Goal: Task Accomplishment & Management: Use online tool/utility

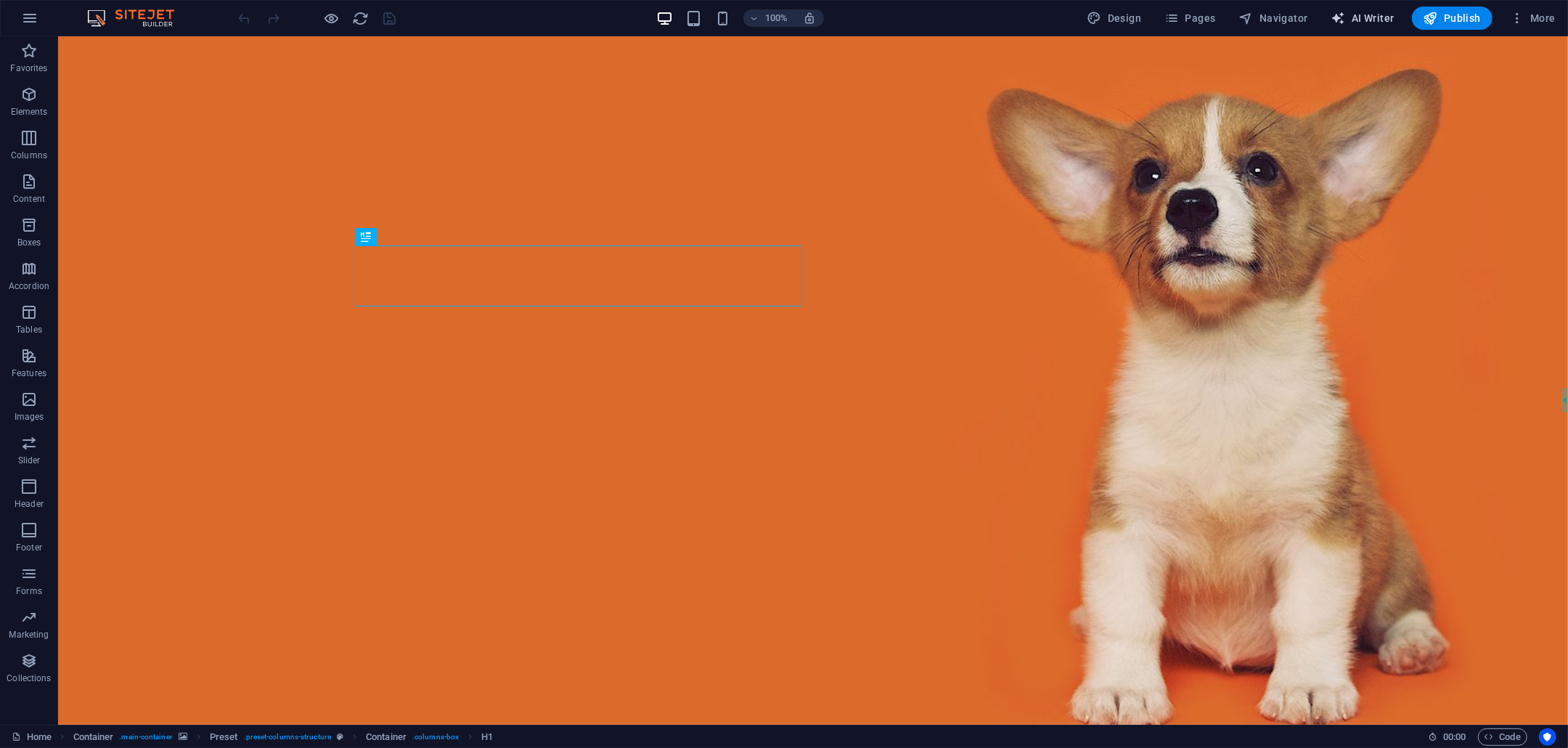
click at [1372, 13] on span "AI Writer" at bounding box center [1363, 18] width 63 height 15
select select "English"
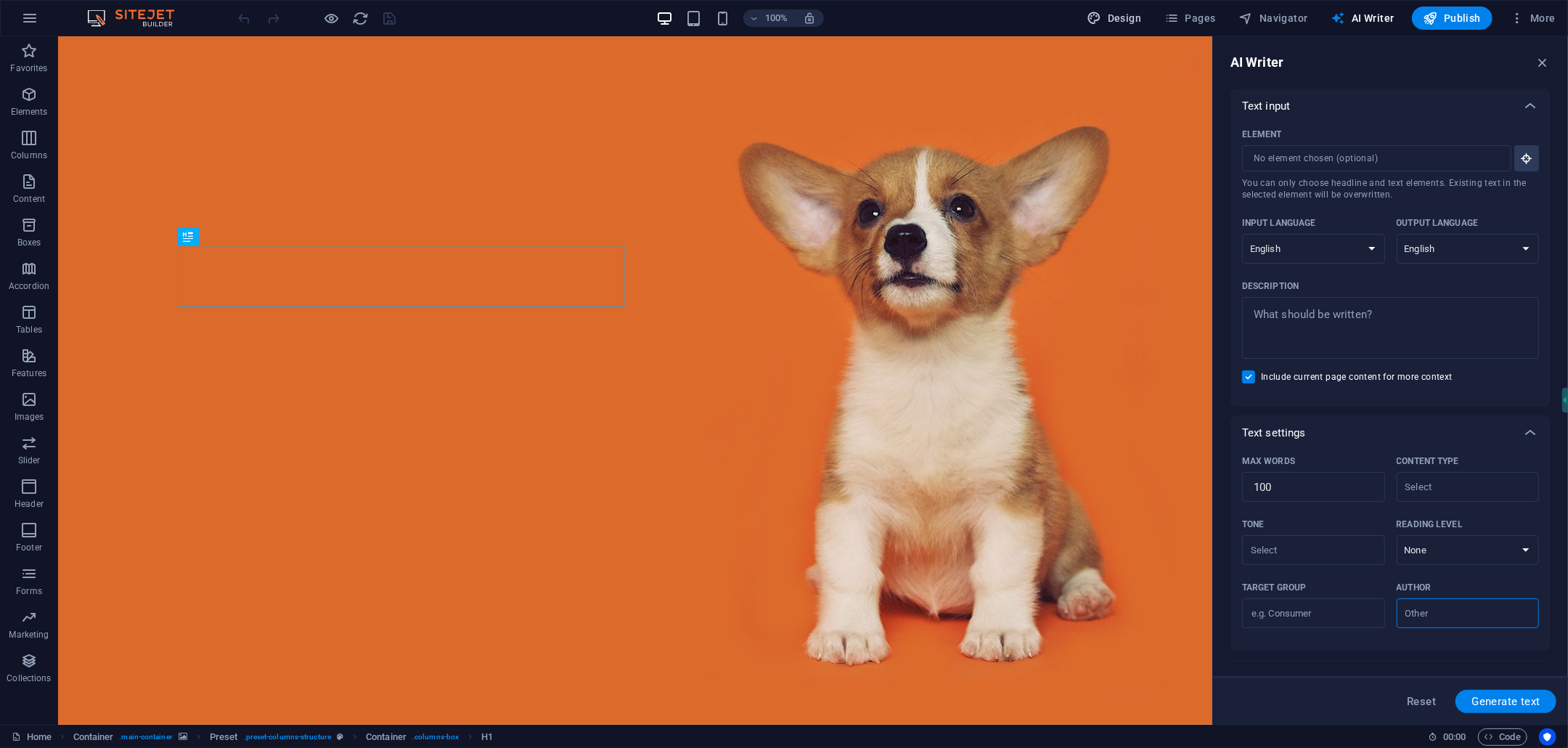
click at [1130, 14] on span "Design" at bounding box center [1114, 18] width 55 height 15
select select "rem"
select select "300"
select select "px"
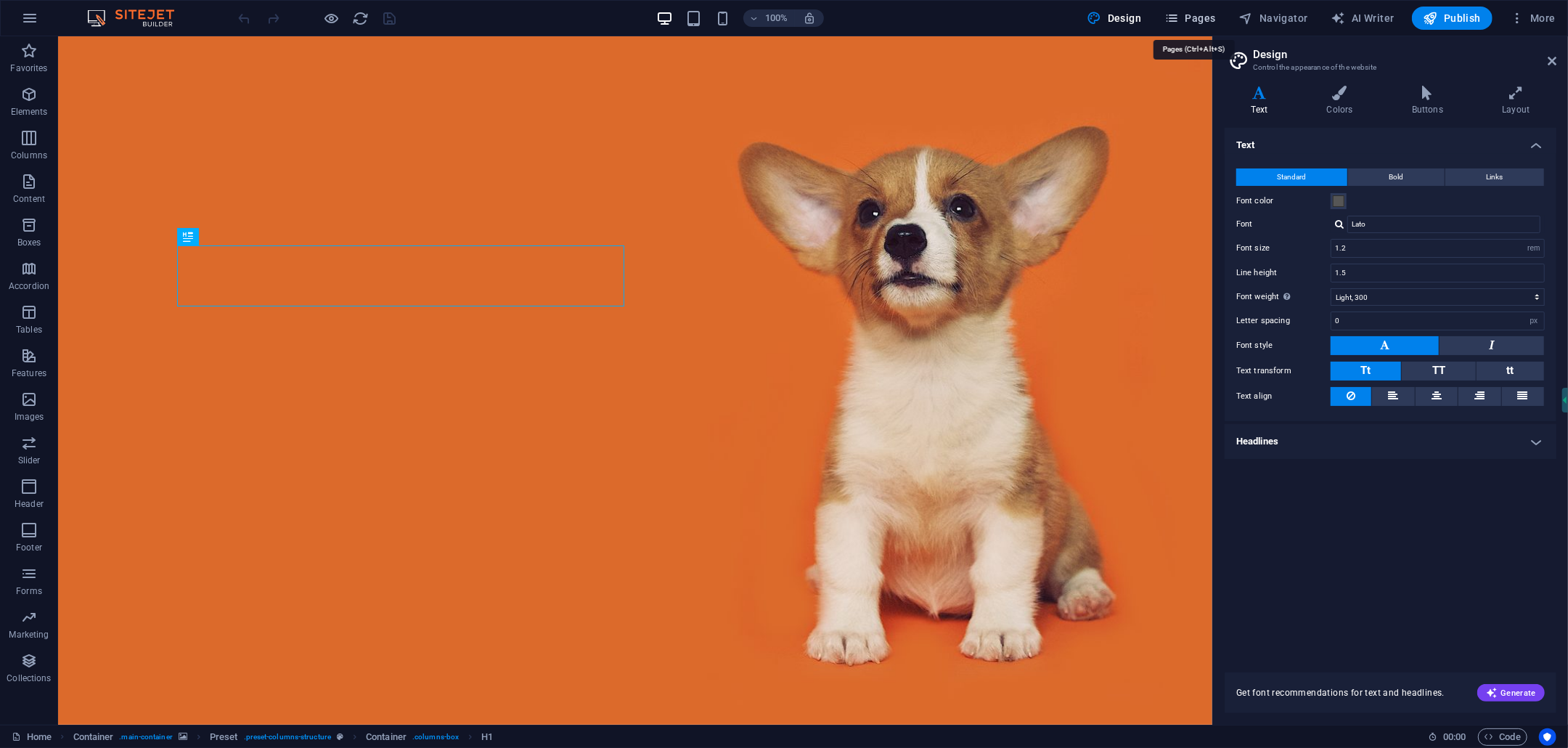
click at [1215, 14] on span "Pages" at bounding box center [1190, 18] width 51 height 15
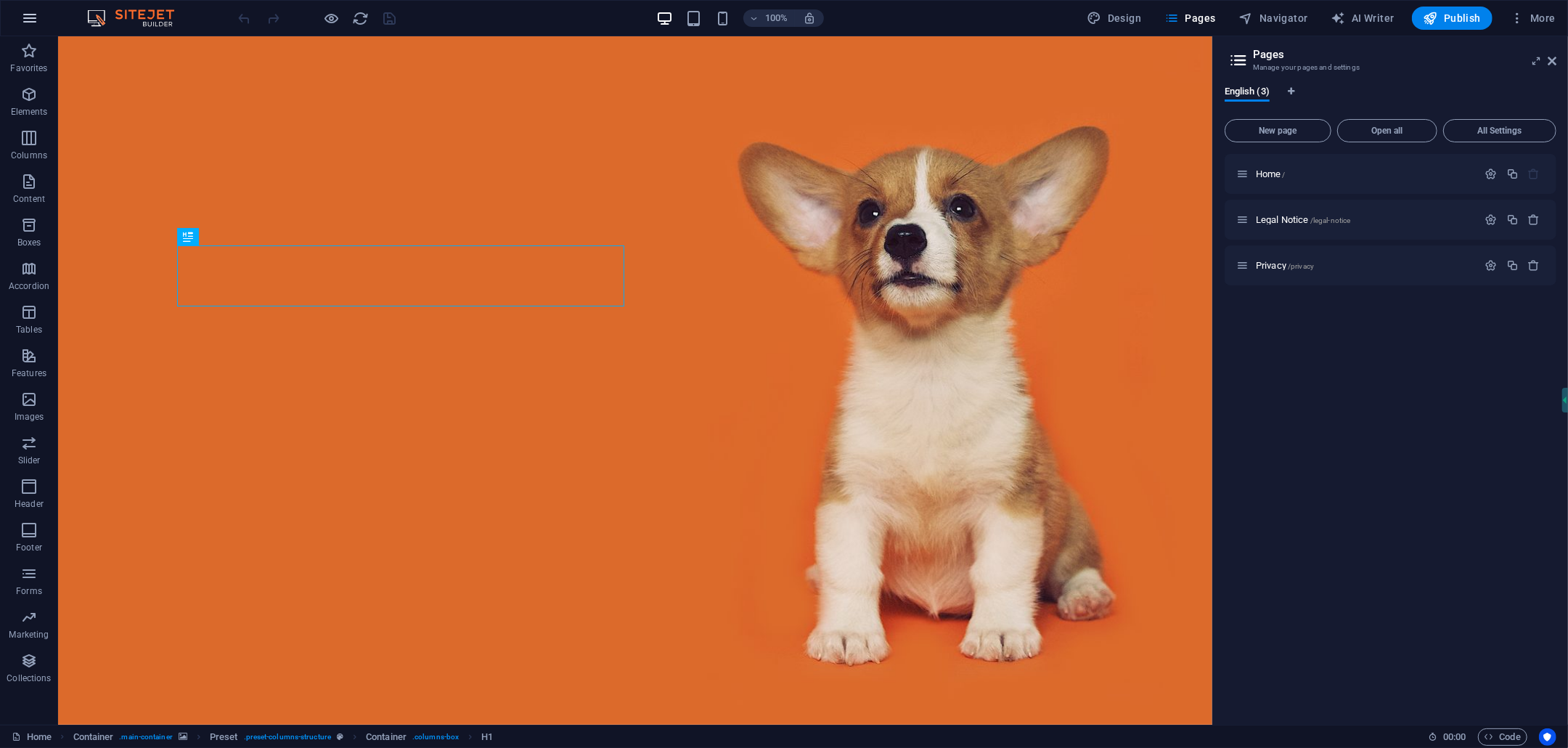
click at [23, 27] on button "button" at bounding box center [30, 18] width 35 height 35
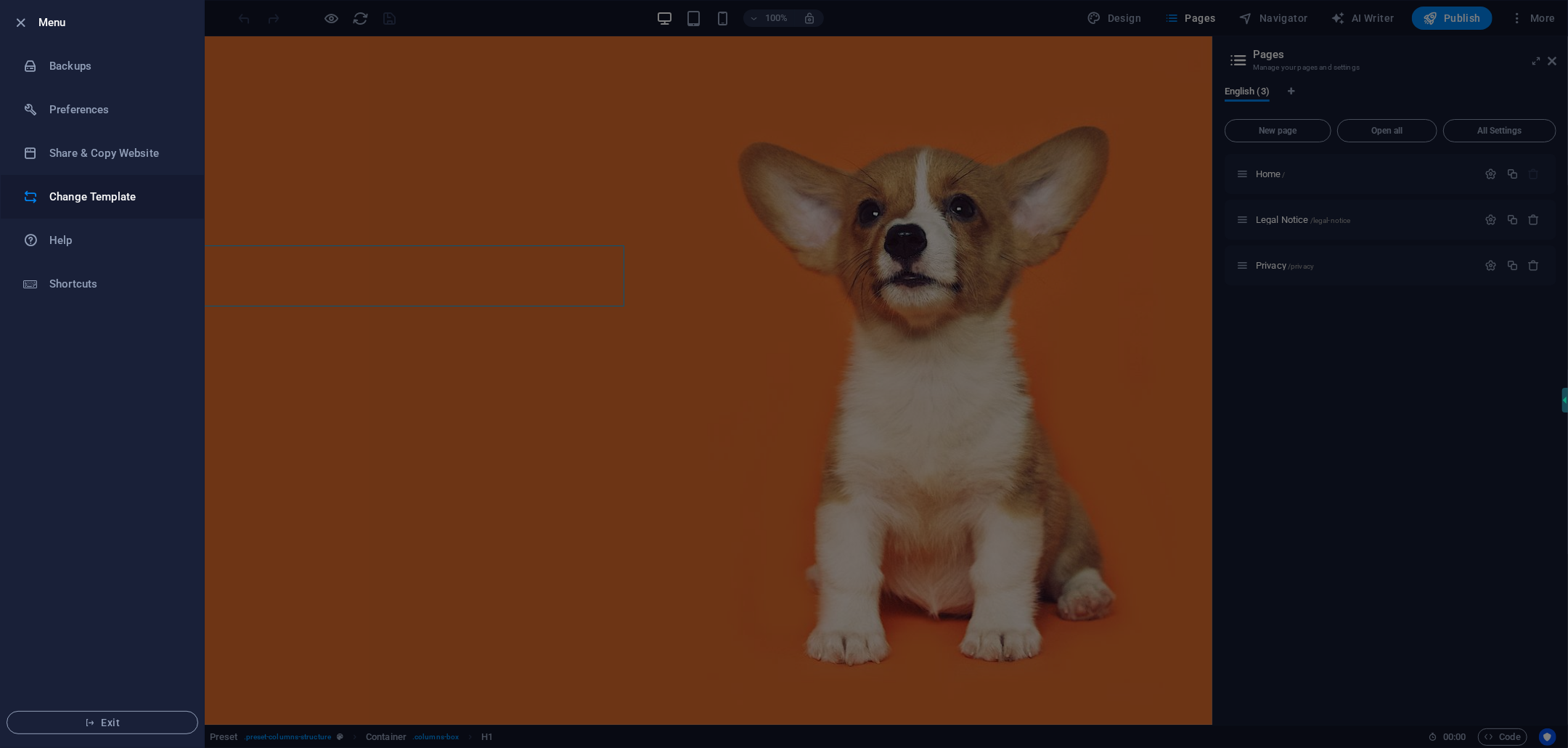
click at [54, 186] on li "Change Template" at bounding box center [102, 197] width 203 height 44
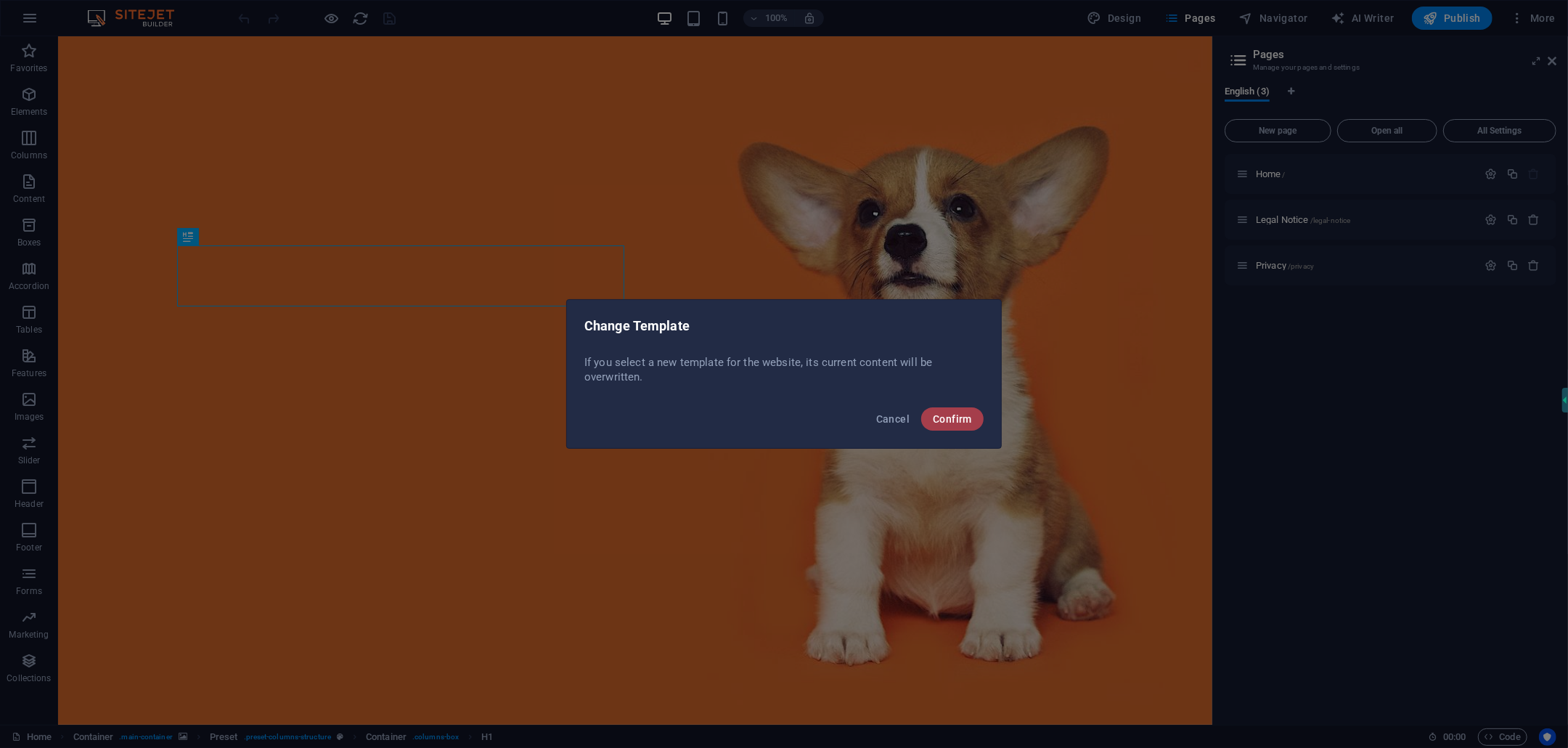
click at [944, 414] on span "Confirm" at bounding box center [952, 419] width 40 height 11
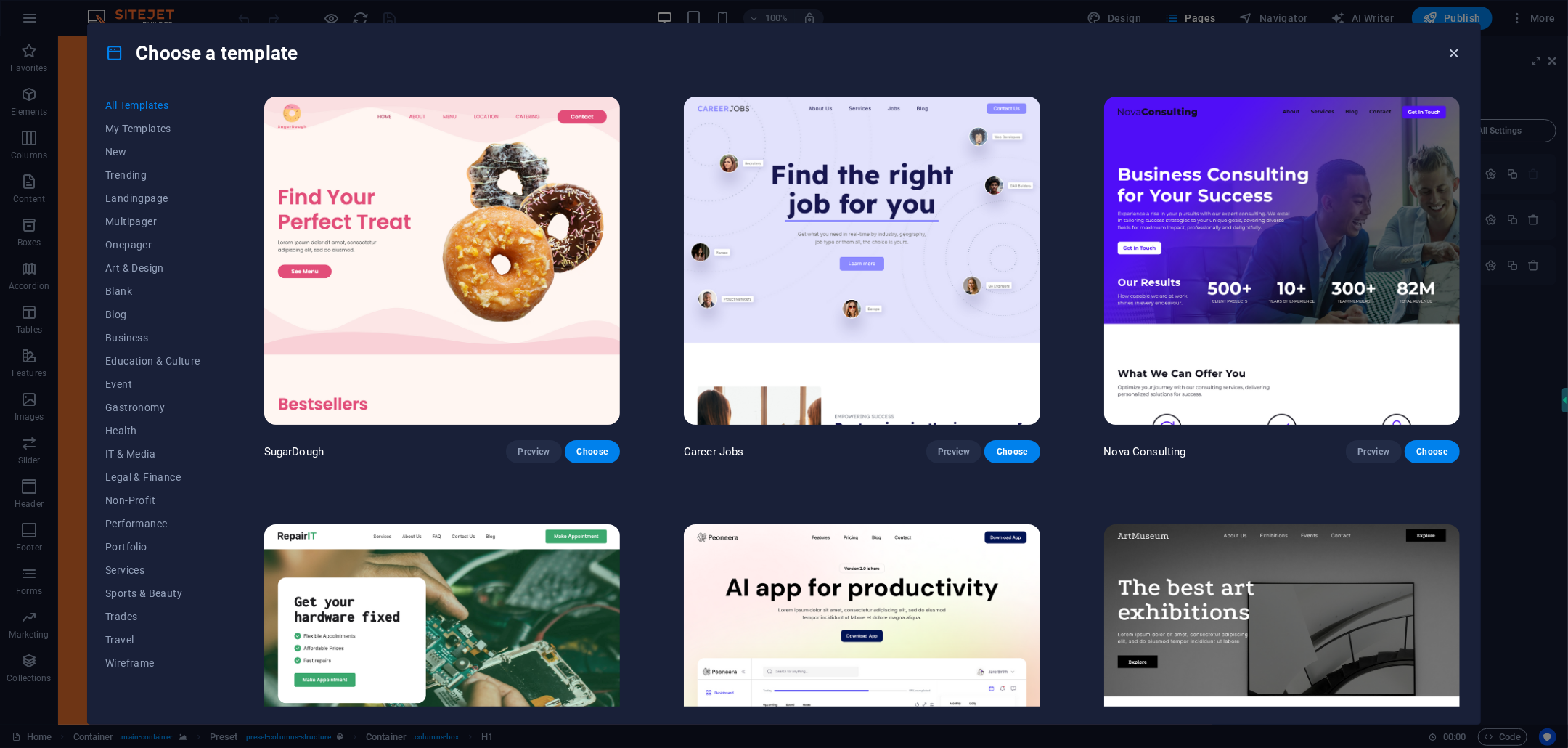
click at [1446, 57] on icon "button" at bounding box center [1454, 53] width 17 height 17
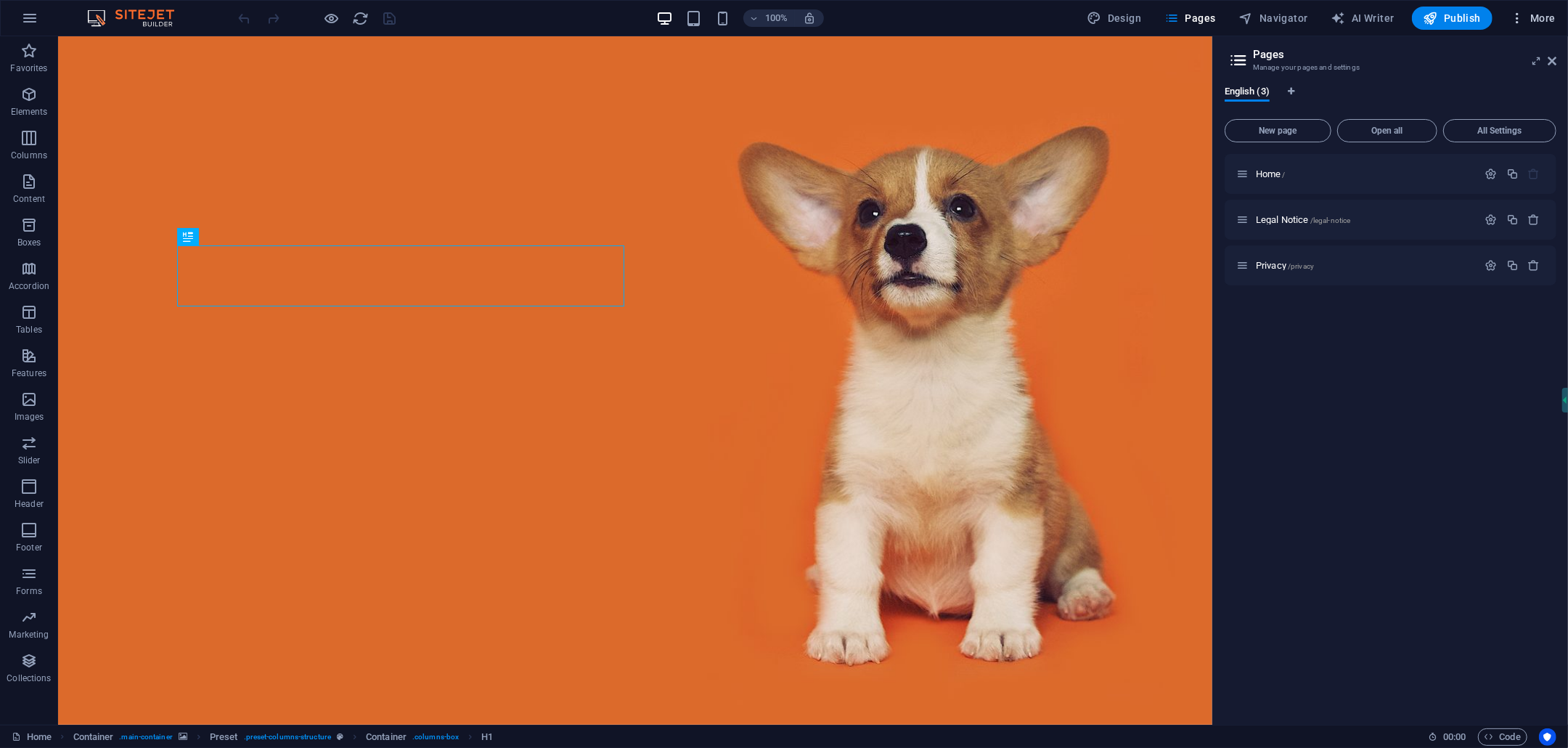
click at [1535, 18] on span "More" at bounding box center [1533, 18] width 46 height 15
click at [1482, 295] on h6 "Content Import" at bounding box center [1502, 300] width 86 height 18
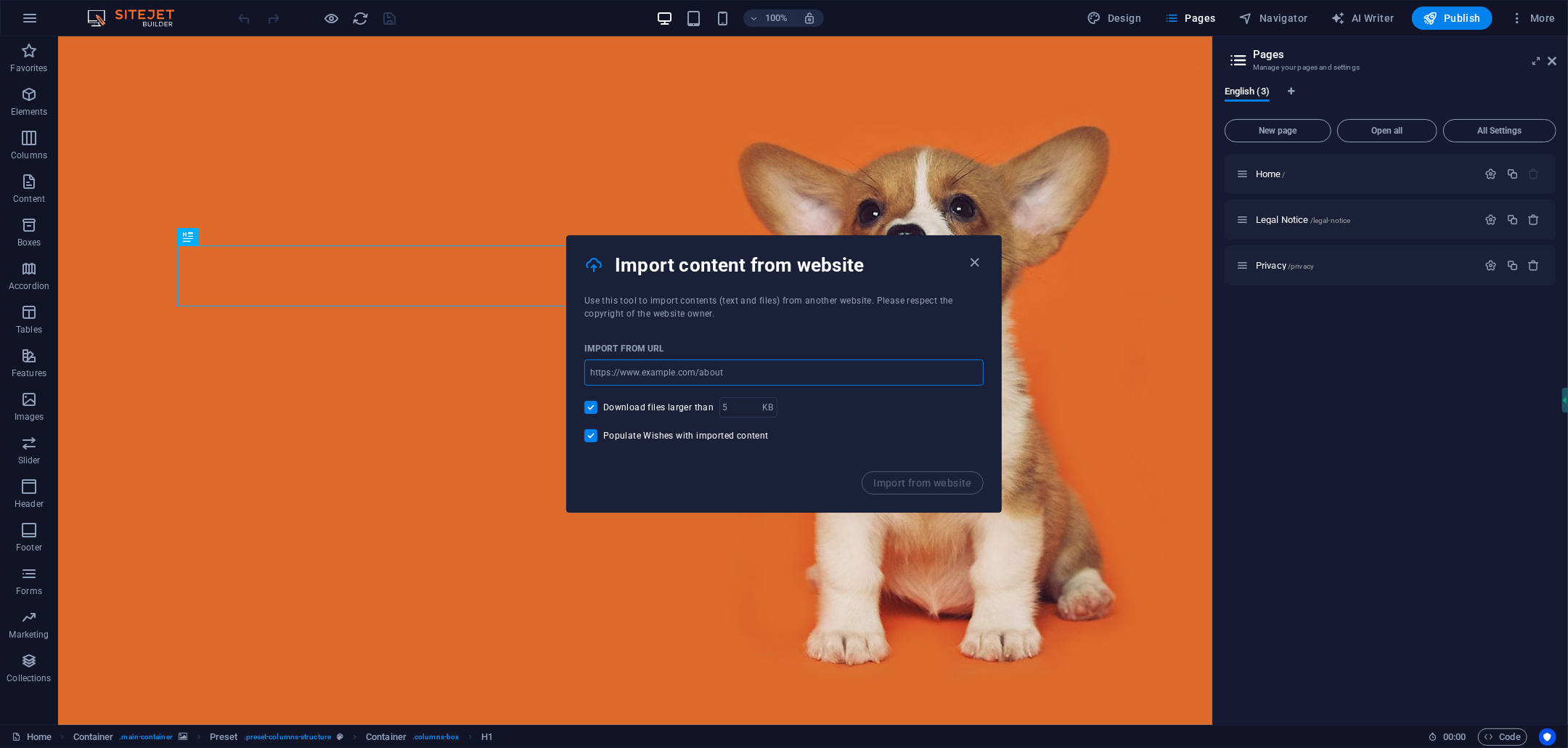
click at [708, 368] on input "url" at bounding box center [784, 373] width 399 height 26
click at [971, 264] on icon "button" at bounding box center [974, 262] width 17 height 17
